Goal: Transaction & Acquisition: Obtain resource

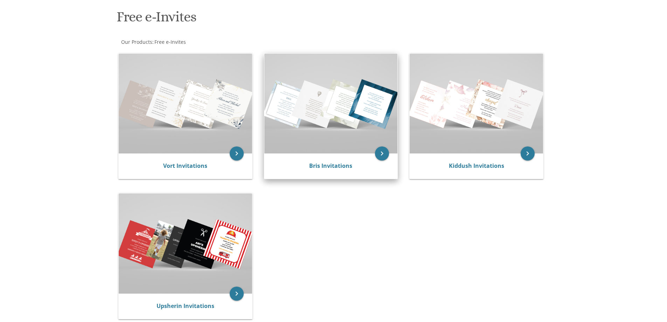
scroll to position [105, 0]
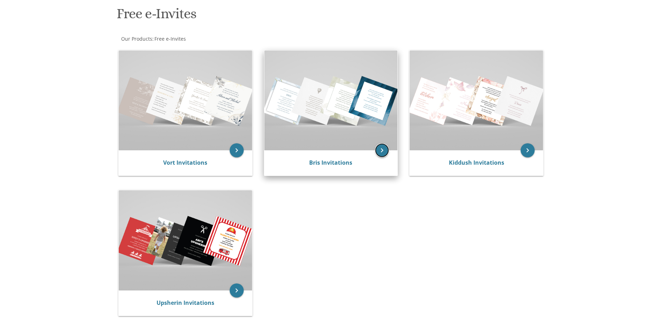
click at [380, 153] on icon "keyboard_arrow_right" at bounding box center [382, 150] width 14 height 14
click at [316, 95] on img at bounding box center [330, 100] width 133 height 100
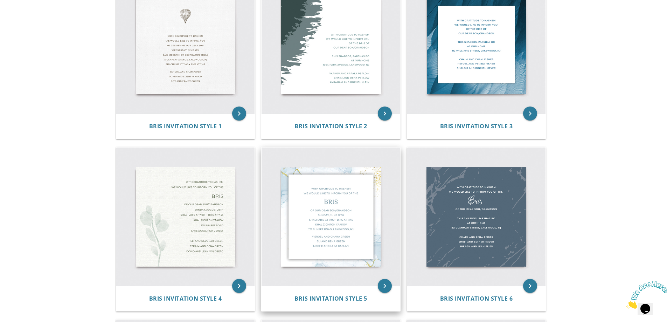
scroll to position [210, 0]
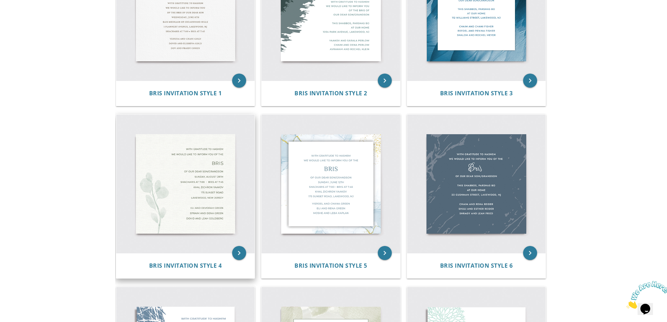
click at [199, 188] on img at bounding box center [185, 184] width 139 height 139
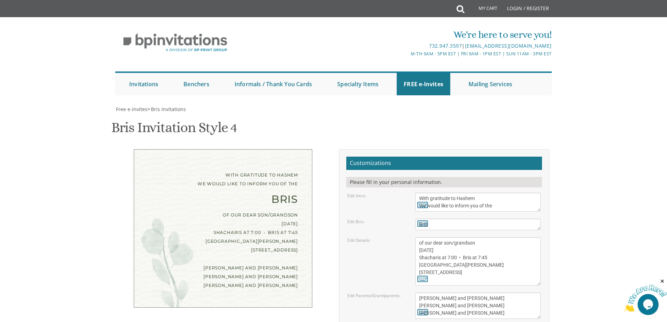
scroll to position [70, 0]
click at [444, 218] on textarea "Bris" at bounding box center [477, 224] width 125 height 12
click at [435, 237] on textarea "of our dear son/grandson [DATE] Shacharis at 7:00 • Bris at 7:45 [GEOGRAPHIC_DA…" at bounding box center [477, 261] width 125 height 48
drag, startPoint x: 469, startPoint y: 180, endPoint x: 436, endPoint y: 181, distance: 32.9
click at [436, 237] on textarea "of our dear son/grandson [DATE] Shacharis at 7:00 • Bris at 7:45 [GEOGRAPHIC_DA…" at bounding box center [477, 261] width 125 height 48
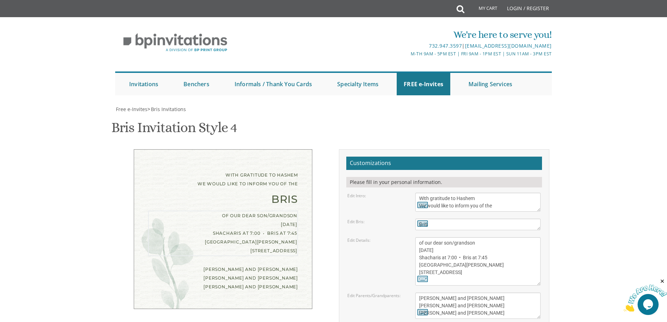
drag, startPoint x: 459, startPoint y: 187, endPoint x: 406, endPoint y: 190, distance: 52.9
click at [406, 237] on div "Edit Details: of our dear son/grandson [DATE] Shacharis at 7:00 • Bris at 7:45 …" at bounding box center [444, 261] width 204 height 48
click at [424, 237] on textarea "of our dear son/grandson [DATE] Shacharis at 7:00 • Bris at 7:45 [GEOGRAPHIC_DA…" at bounding box center [477, 261] width 125 height 48
click at [448, 237] on textarea "of our dear son/grandson [DATE] Shacharis at 7:00 • Bris at 7:45 [GEOGRAPHIC_DA…" at bounding box center [477, 261] width 125 height 48
drag, startPoint x: 462, startPoint y: 195, endPoint x: 416, endPoint y: 196, distance: 45.2
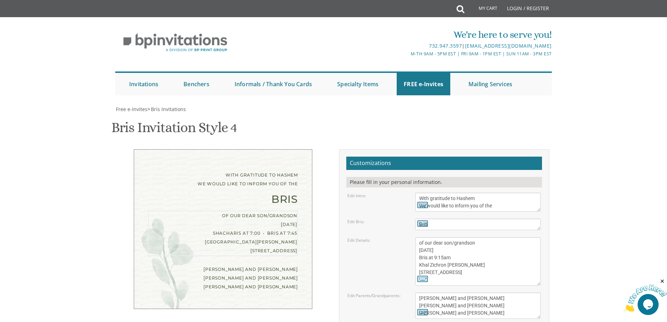
click at [416, 237] on textarea "of our dear son/grandson [DATE] Shacharis at 7:00 • Bris at 7:45 [GEOGRAPHIC_DA…" at bounding box center [477, 261] width 125 height 48
drag, startPoint x: 466, startPoint y: 202, endPoint x: 418, endPoint y: 203, distance: 48.3
click at [418, 237] on div "of our dear son/grandson [DATE] Shacharis at 7:00 • Bris at 7:45 [GEOGRAPHIC_DA…" at bounding box center [477, 261] width 125 height 48
type textarea "of our dear son/grandson [DATE] Bris at 9:15am Lev Avos [STREET_ADDRESS]"
drag, startPoint x: 468, startPoint y: 228, endPoint x: 405, endPoint y: 222, distance: 63.3
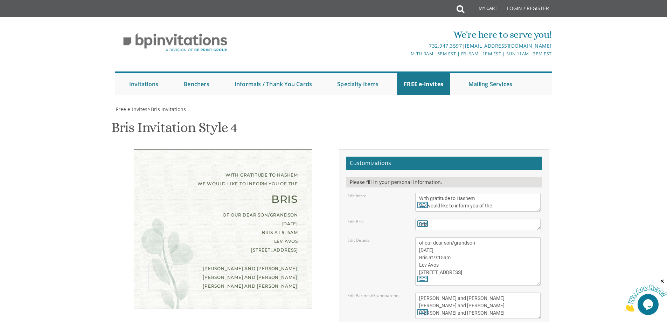
click at [405, 292] on div "Edit Parents/Grandparents: [PERSON_NAME] and [PERSON_NAME] [PERSON_NAME] and [P…" at bounding box center [444, 305] width 204 height 26
drag, startPoint x: 472, startPoint y: 234, endPoint x: 404, endPoint y: 239, distance: 68.8
click at [404, 292] on div "Edit Parents/Grandparents: [PERSON_NAME] and [PERSON_NAME] [PERSON_NAME] and [P…" at bounding box center [444, 305] width 204 height 26
drag, startPoint x: 489, startPoint y: 242, endPoint x: 395, endPoint y: 242, distance: 93.8
click at [395, 292] on div "Edit Parents/Grandparents: [PERSON_NAME] and [PERSON_NAME] [PERSON_NAME] and [P…" at bounding box center [444, 305] width 204 height 26
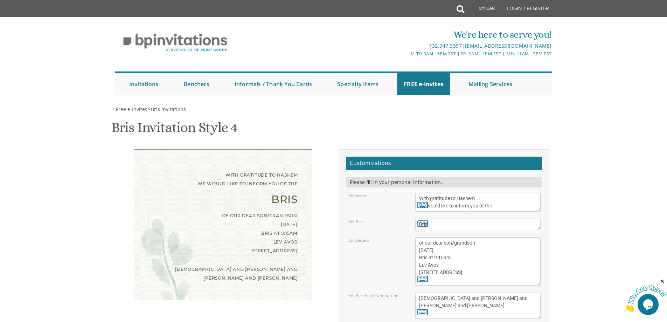
click at [467, 237] on textarea "of our dear son/grandson [DATE] Shacharis at 7:00 • Bris at 7:45 [GEOGRAPHIC_DA…" at bounding box center [477, 261] width 125 height 48
click at [449, 292] on textarea "[PERSON_NAME] and [PERSON_NAME] [PERSON_NAME] and [PERSON_NAME] [PERSON_NAME] a…" at bounding box center [477, 305] width 125 height 26
click at [451, 292] on textarea "[PERSON_NAME] and [PERSON_NAME] [PERSON_NAME] and [PERSON_NAME] [PERSON_NAME] a…" at bounding box center [477, 305] width 125 height 26
click at [450, 292] on textarea "[PERSON_NAME] and [PERSON_NAME] [PERSON_NAME] and [PERSON_NAME] [PERSON_NAME] a…" at bounding box center [477, 305] width 125 height 26
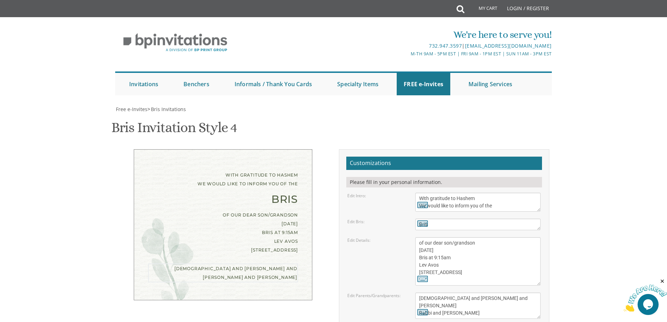
type textarea "[DEMOGRAPHIC_DATA] and [PERSON_NAME] and [PERSON_NAME] Rabbi and [PERSON_NAME]"
click at [458, 237] on textarea "of our dear son/grandson [DATE] Shacharis at 7:00 • Bris at 7:45 [GEOGRAPHIC_DA…" at bounding box center [477, 261] width 125 height 48
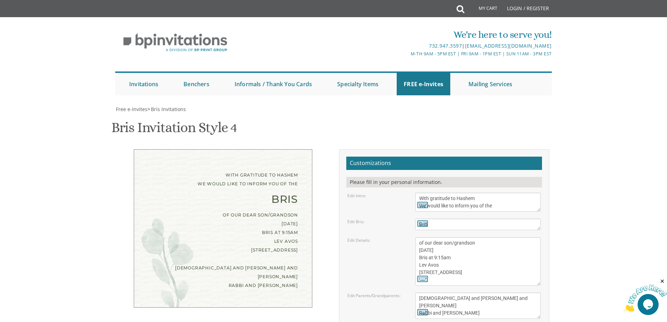
type input "[EMAIL_ADDRESS][DOMAIN_NAME]"
